Goal: Task Accomplishment & Management: Manage account settings

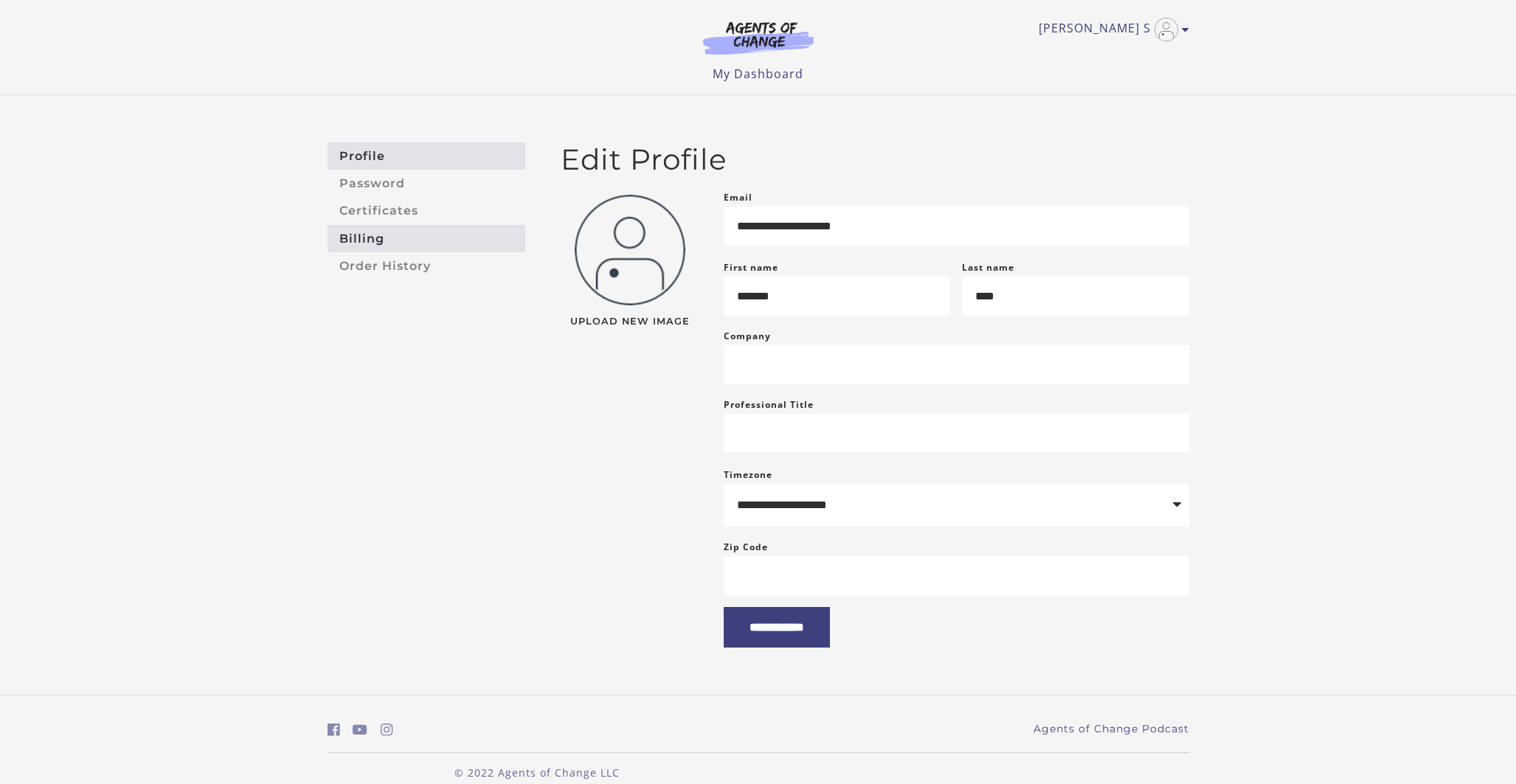
click at [368, 235] on link "Billing" at bounding box center [426, 239] width 198 height 28
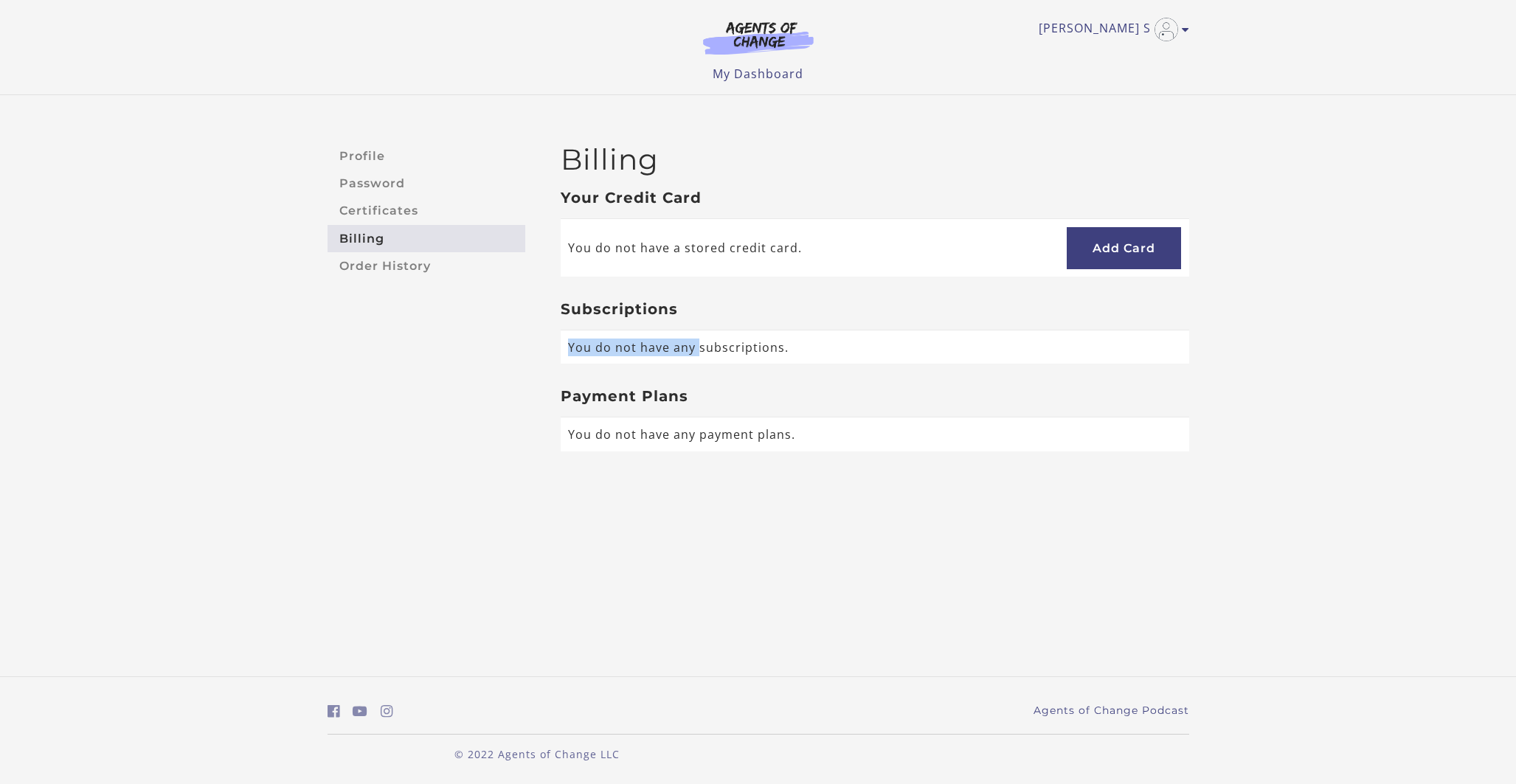
click at [700, 322] on div "Your Credit Card You do not have a stored credit card. Add Card Subscriptions Y…" at bounding box center [875, 320] width 628 height 262
click at [725, 312] on h3 "Subscriptions" at bounding box center [875, 309] width 628 height 18
click at [386, 260] on link "Order History" at bounding box center [426, 266] width 198 height 28
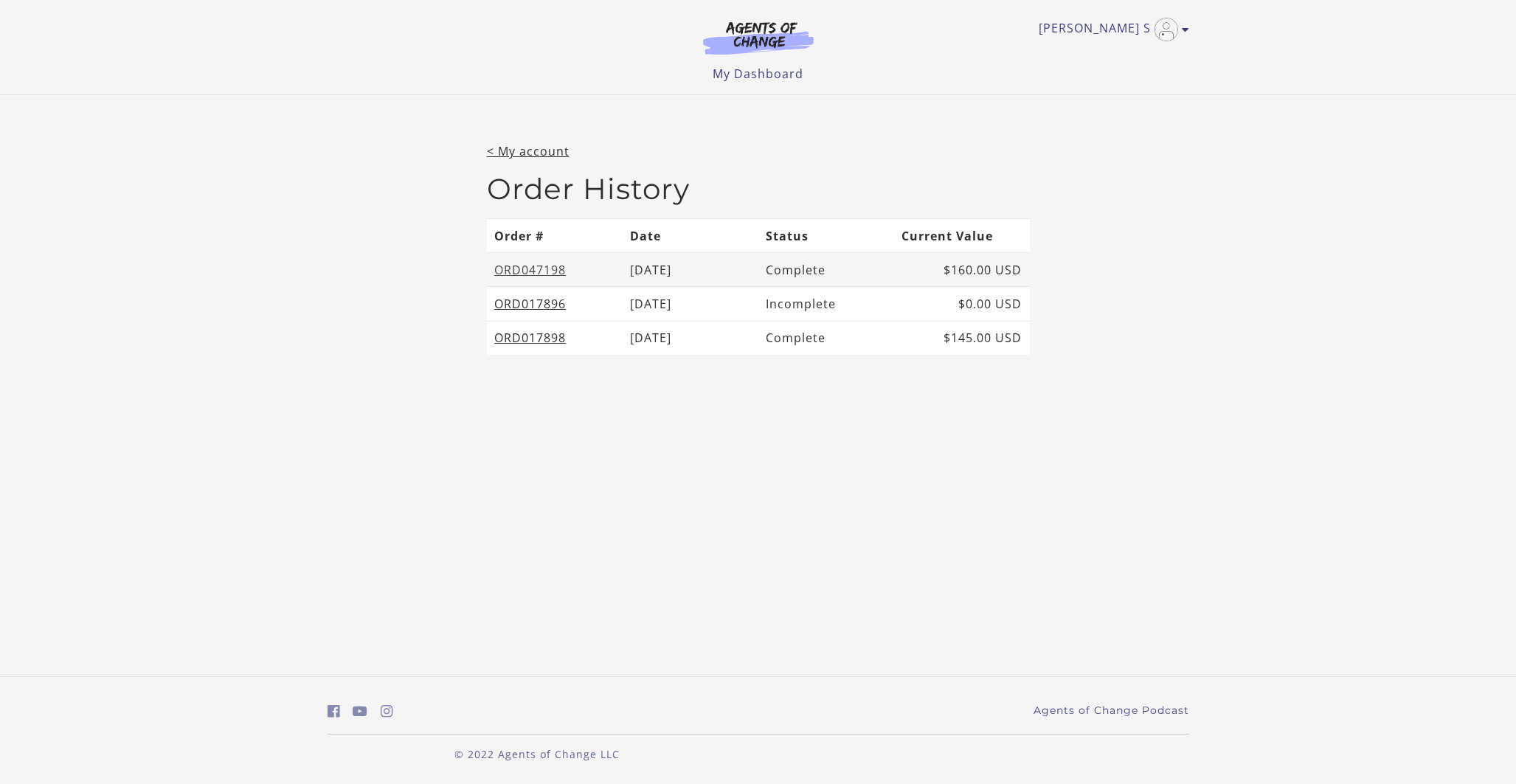
click at [566, 272] on link "ORD047198" at bounding box center [530, 269] width 72 height 16
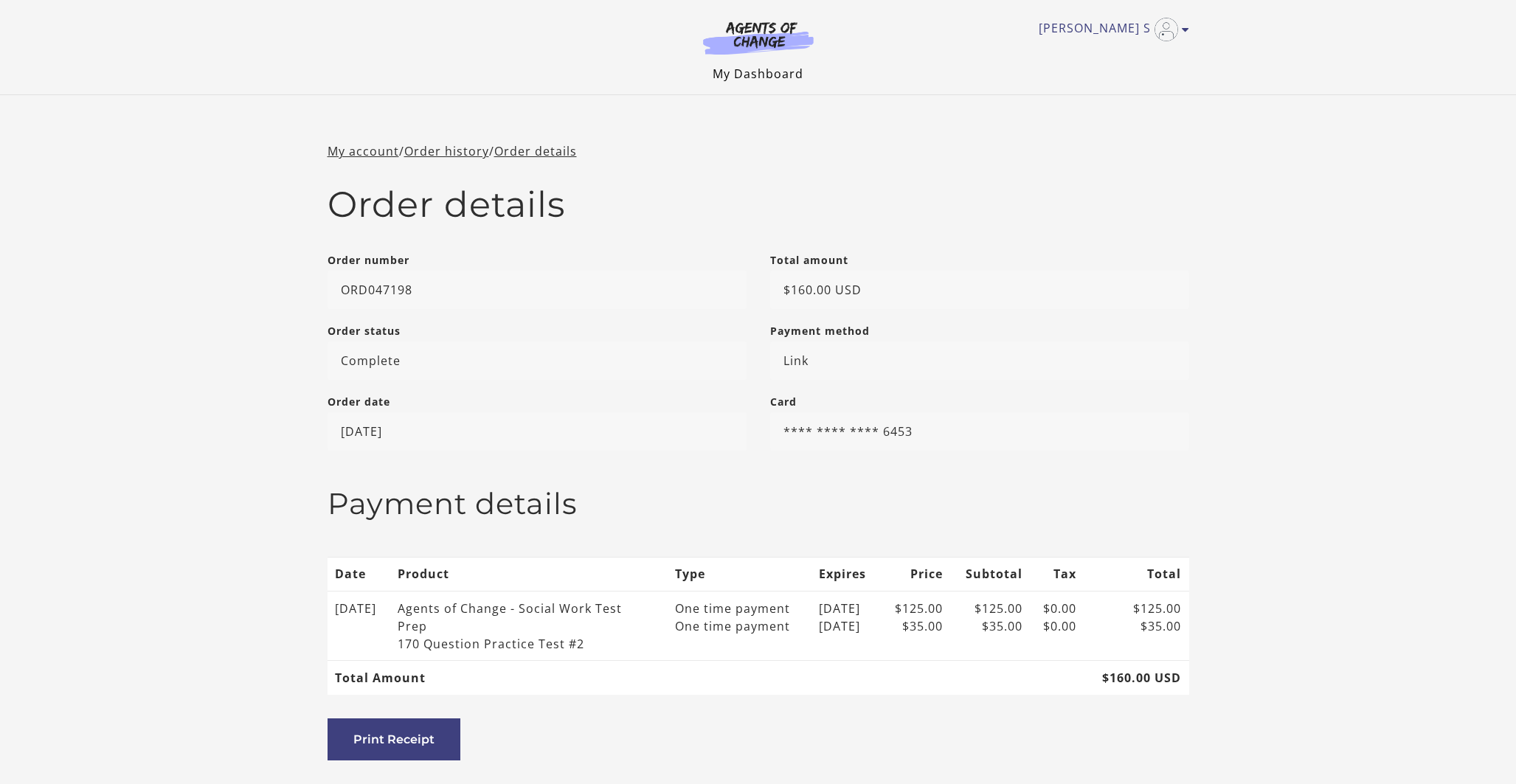
click at [771, 73] on link "My Dashboard" at bounding box center [758, 73] width 91 height 16
